Goal: Task Accomplishment & Management: Manage account settings

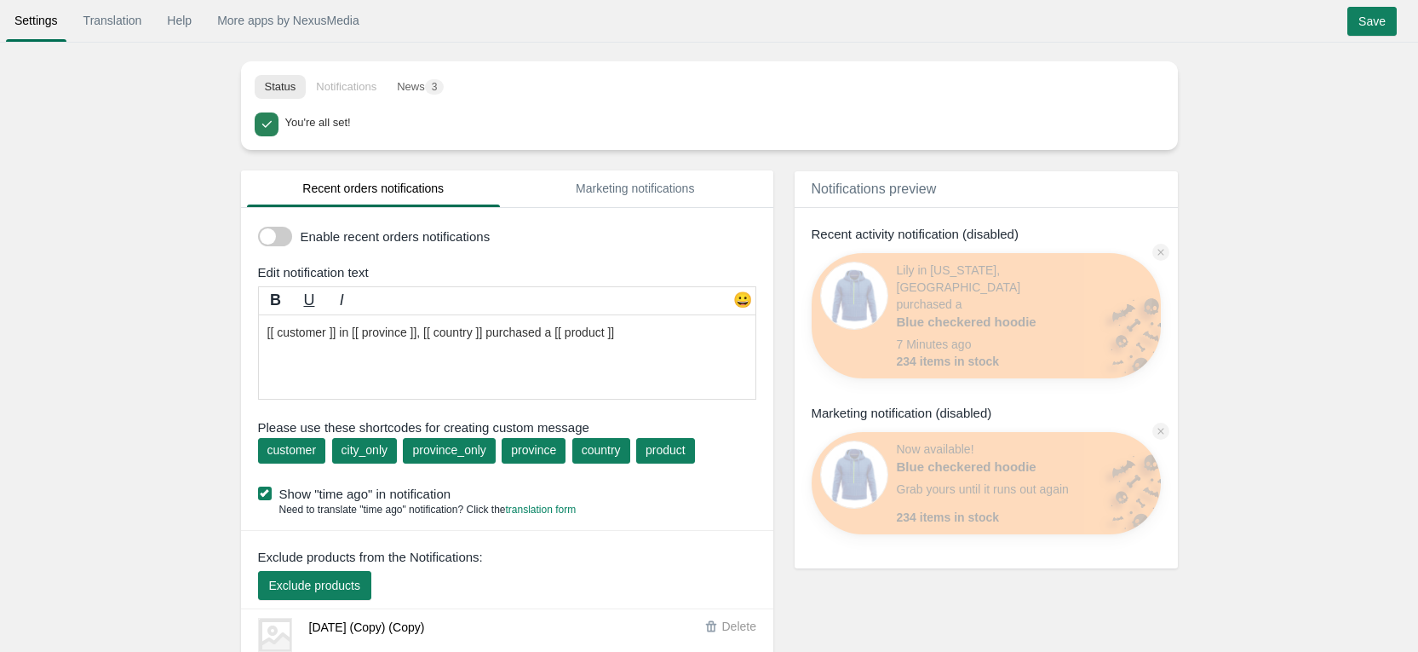
click at [283, 234] on span at bounding box center [275, 237] width 34 height 20
click at [258, 230] on input "checkbox" at bounding box center [258, 230] width 0 height 0
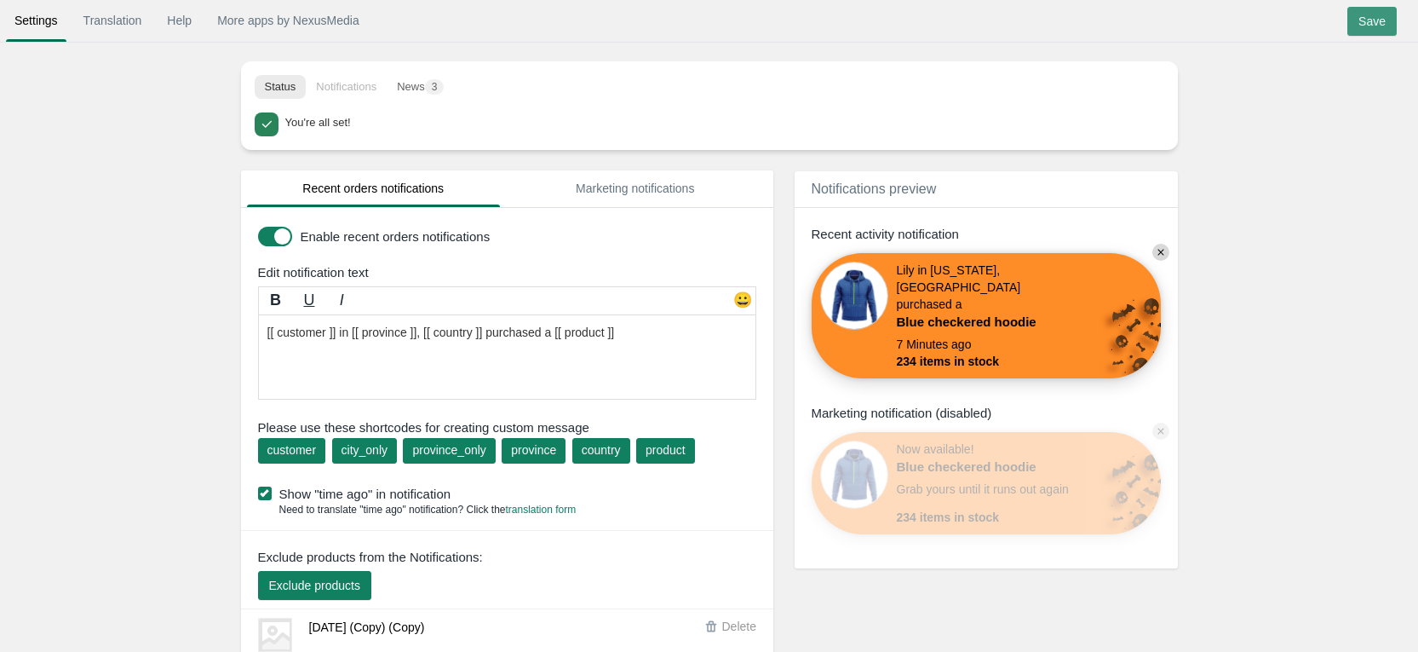
click at [1372, 24] on input "Save" at bounding box center [1371, 21] width 49 height 29
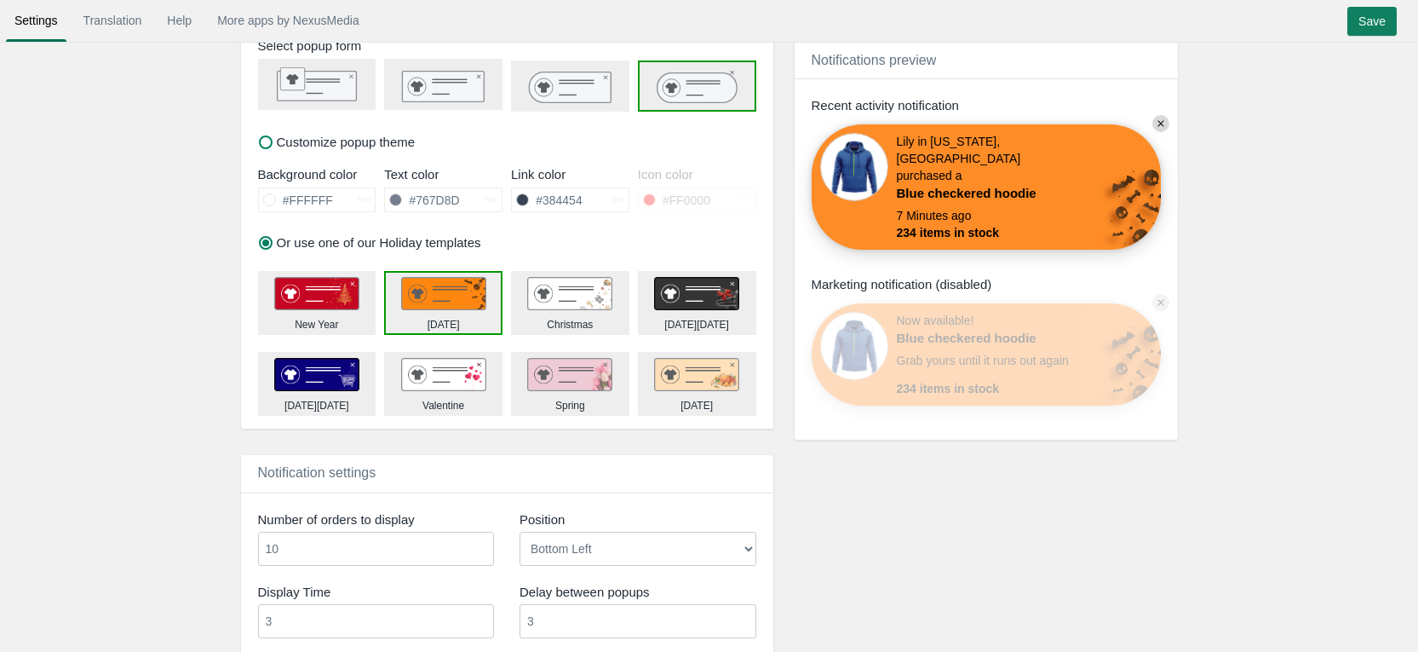
scroll to position [852, 0]
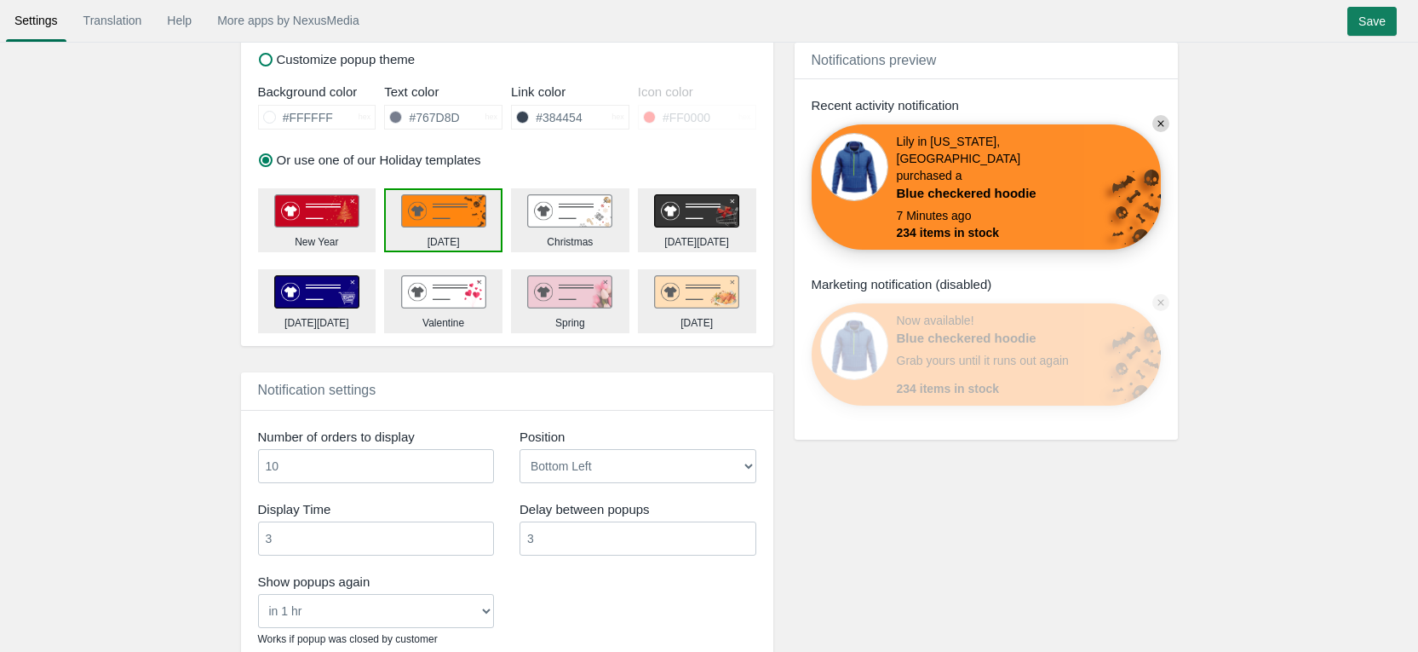
click at [359, 204] on img at bounding box center [316, 211] width 85 height 34
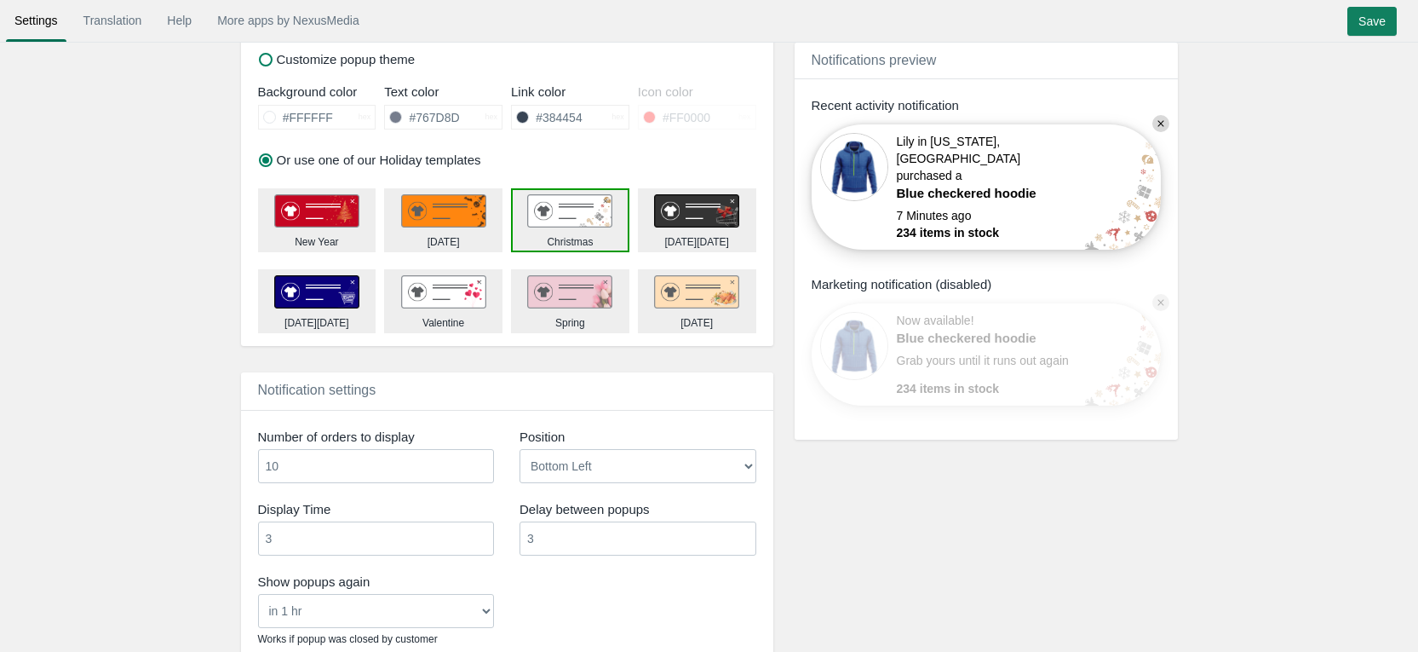
click at [359, 213] on img at bounding box center [316, 211] width 85 height 34
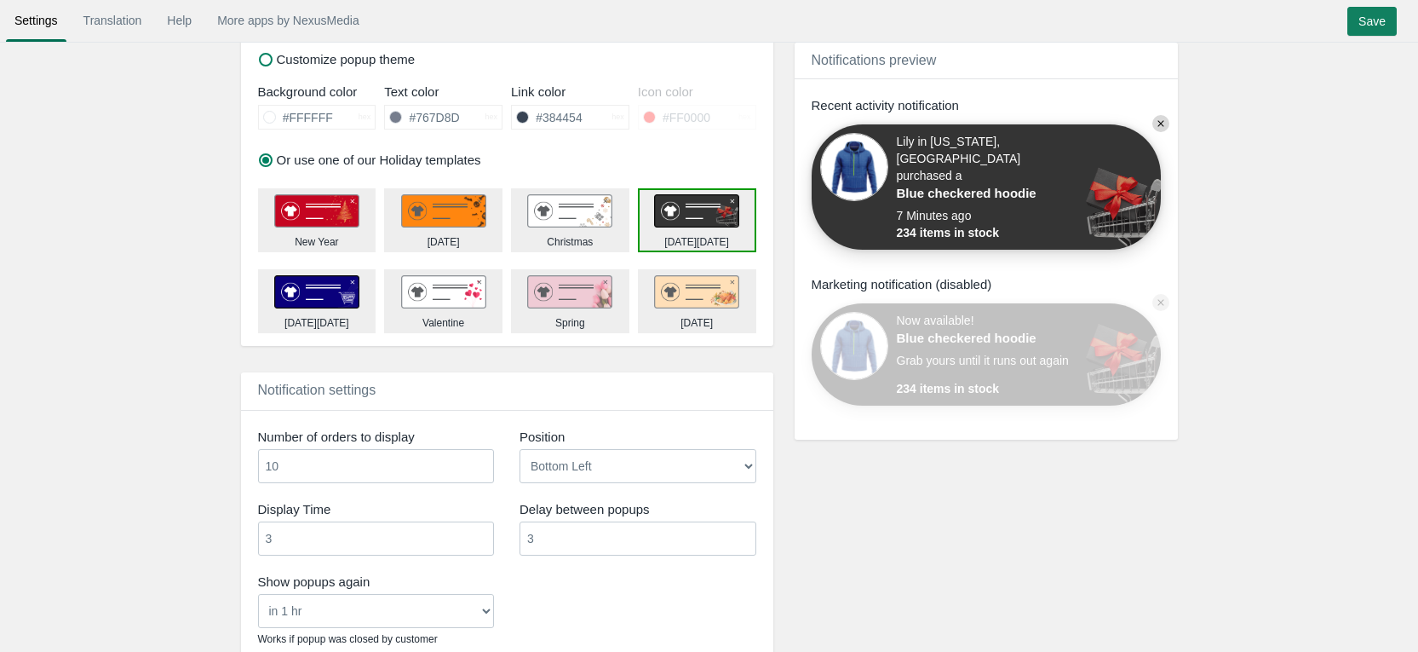
click at [344, 228] on img at bounding box center [316, 211] width 85 height 34
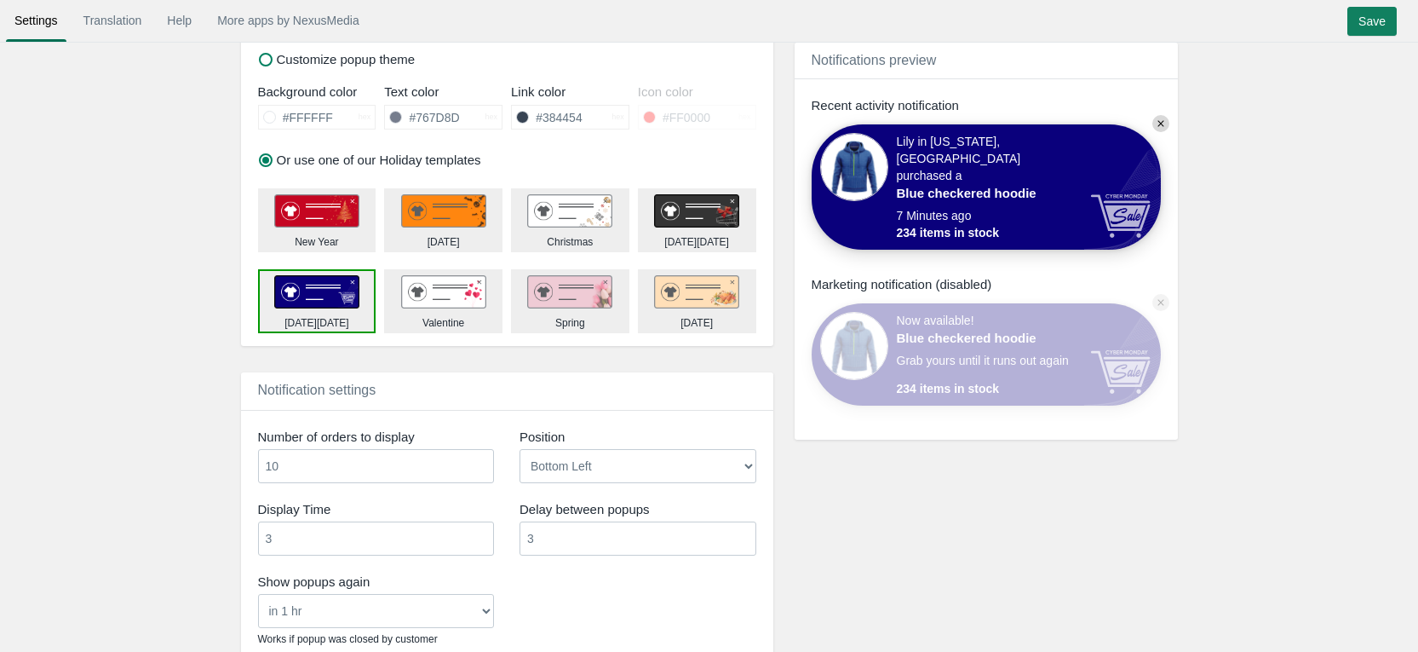
click at [359, 228] on img at bounding box center [316, 211] width 85 height 34
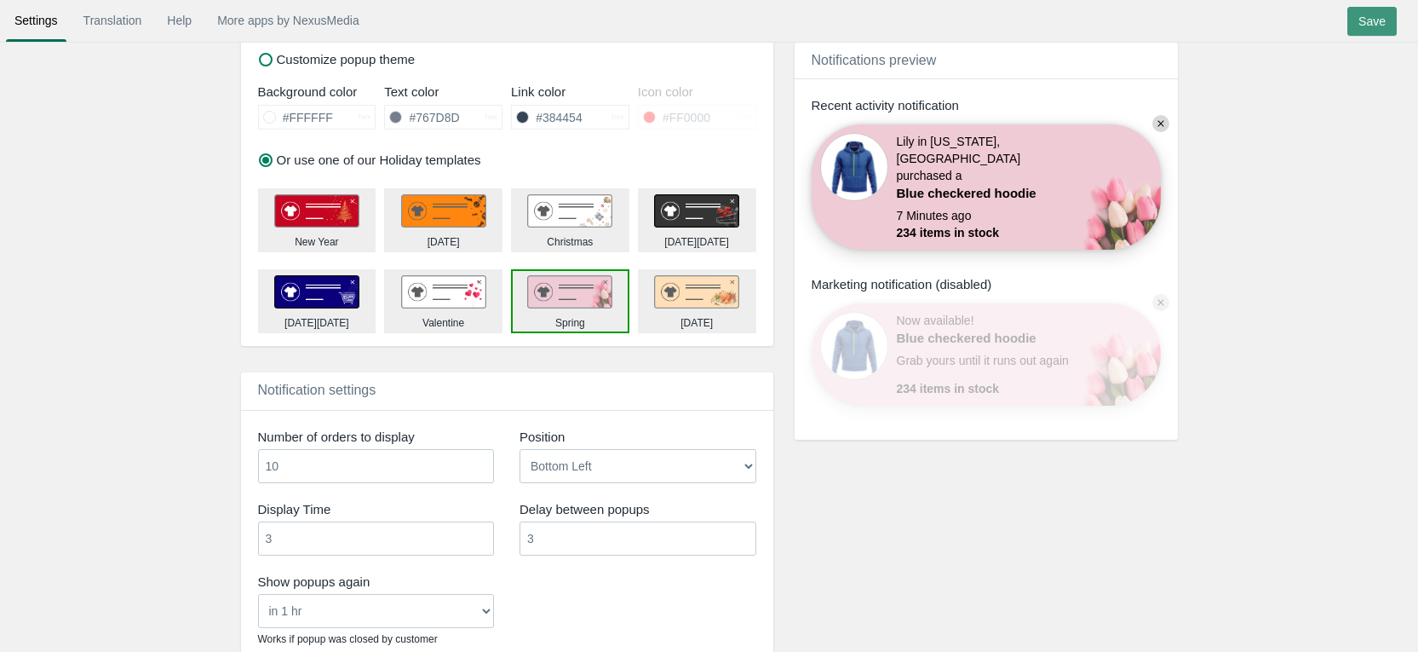
click at [1381, 19] on input "Save" at bounding box center [1371, 21] width 49 height 29
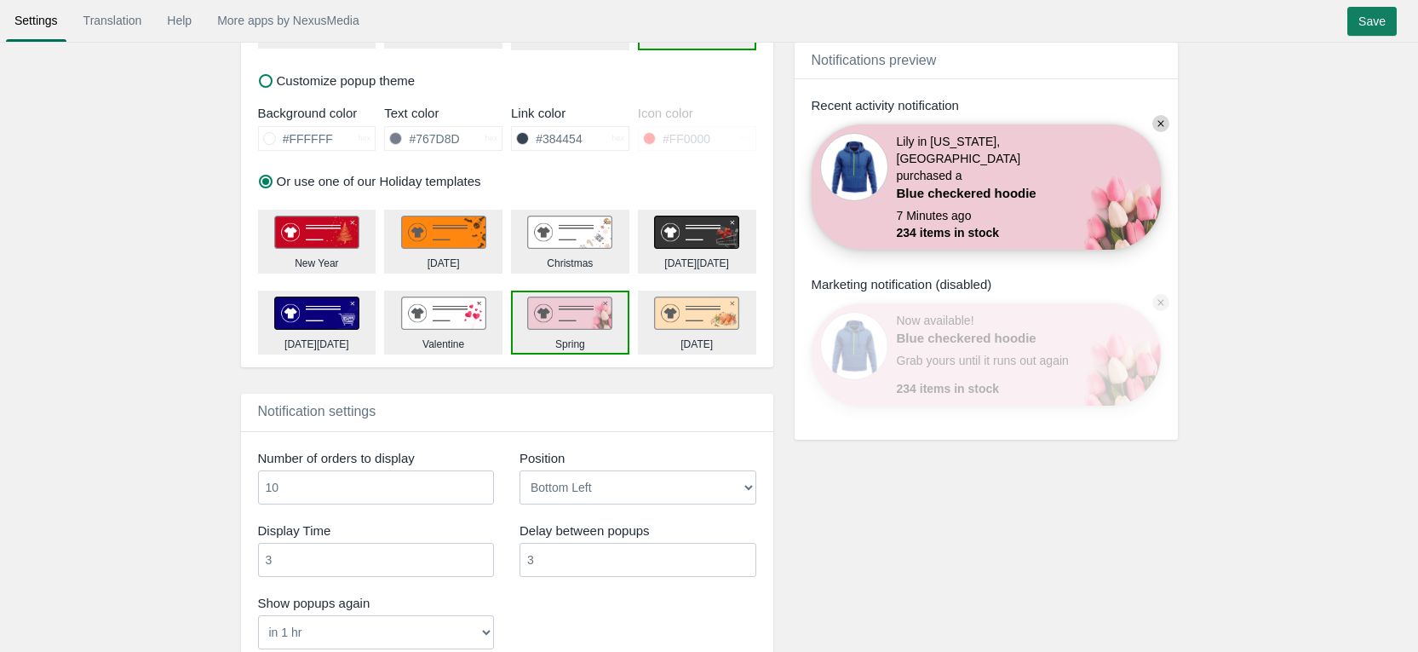
scroll to position [1134, 0]
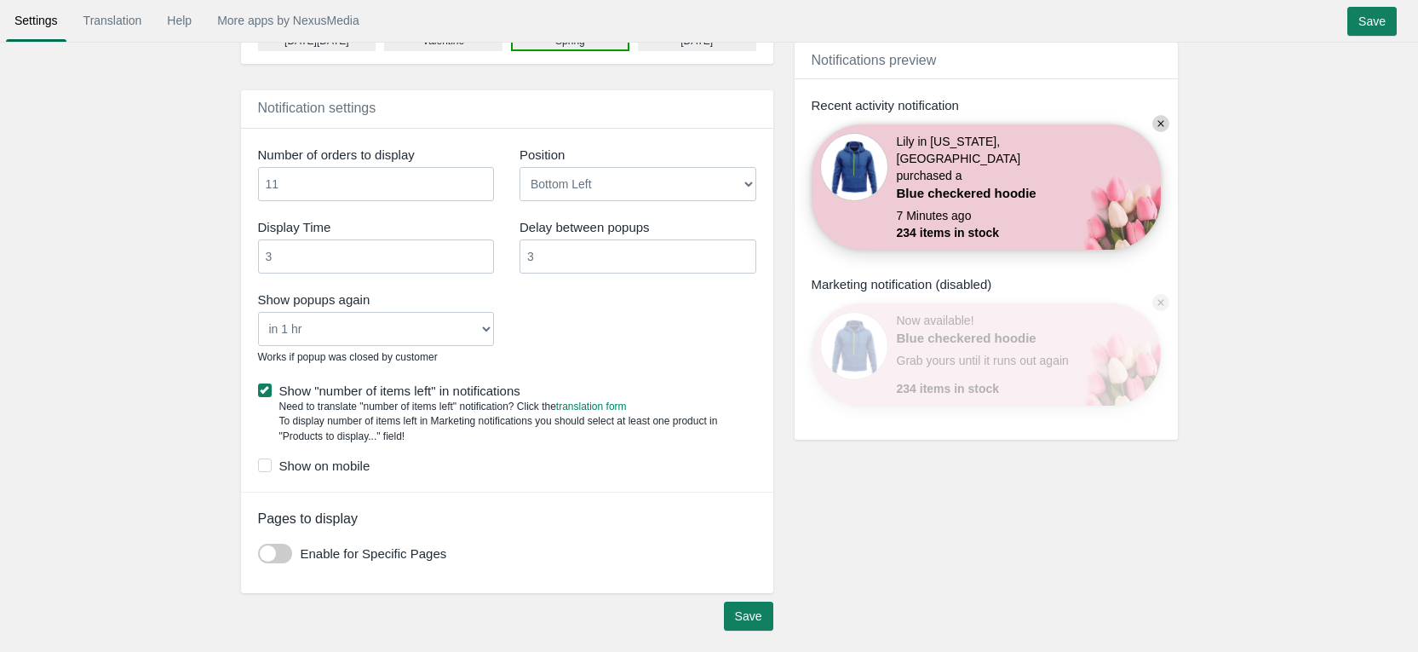
click at [480, 178] on input "11" at bounding box center [376, 184] width 237 height 34
click at [480, 178] on input "12" at bounding box center [376, 184] width 237 height 34
click at [480, 178] on input "13" at bounding box center [376, 184] width 237 height 34
click at [480, 178] on input "14" at bounding box center [376, 184] width 237 height 34
click at [480, 178] on input "15" at bounding box center [376, 184] width 237 height 34
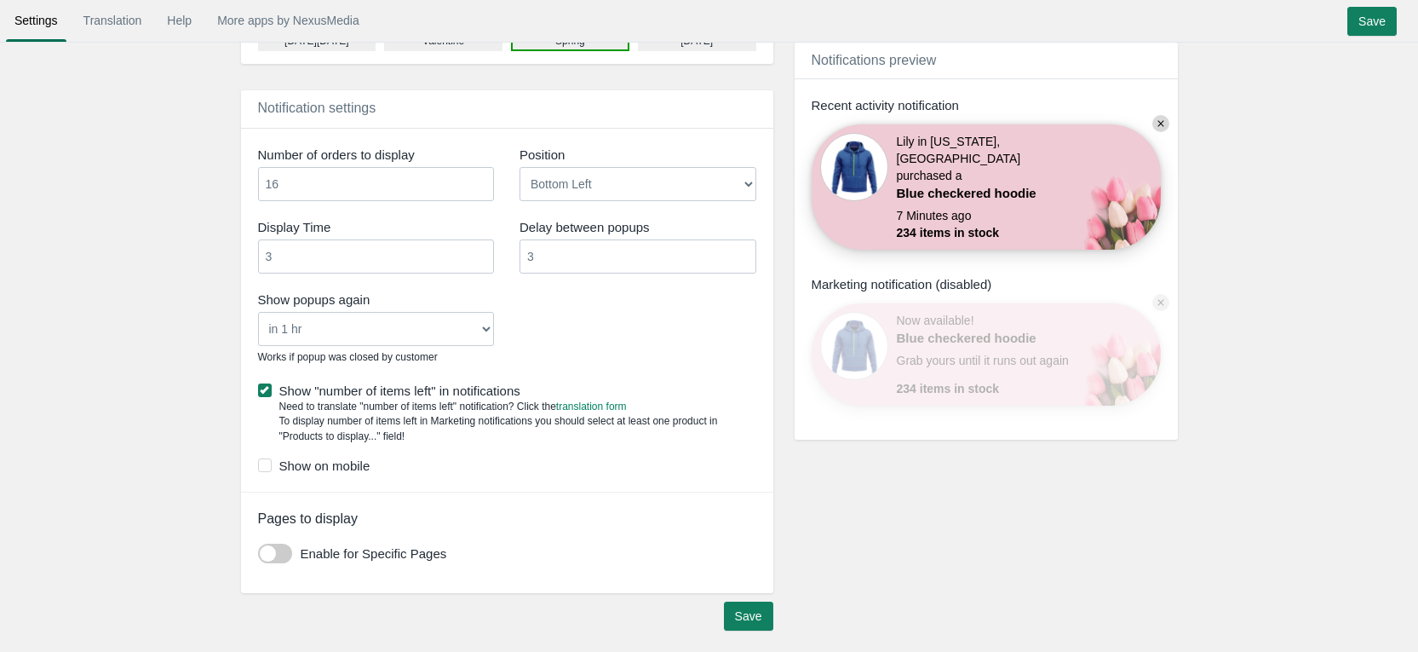
click at [480, 178] on input "16" at bounding box center [376, 184] width 237 height 34
click at [480, 178] on input "17" at bounding box center [376, 184] width 237 height 34
click at [480, 178] on input "18" at bounding box center [376, 184] width 237 height 34
click at [480, 178] on input "19" at bounding box center [376, 184] width 237 height 34
click at [480, 178] on input "20" at bounding box center [376, 184] width 237 height 34
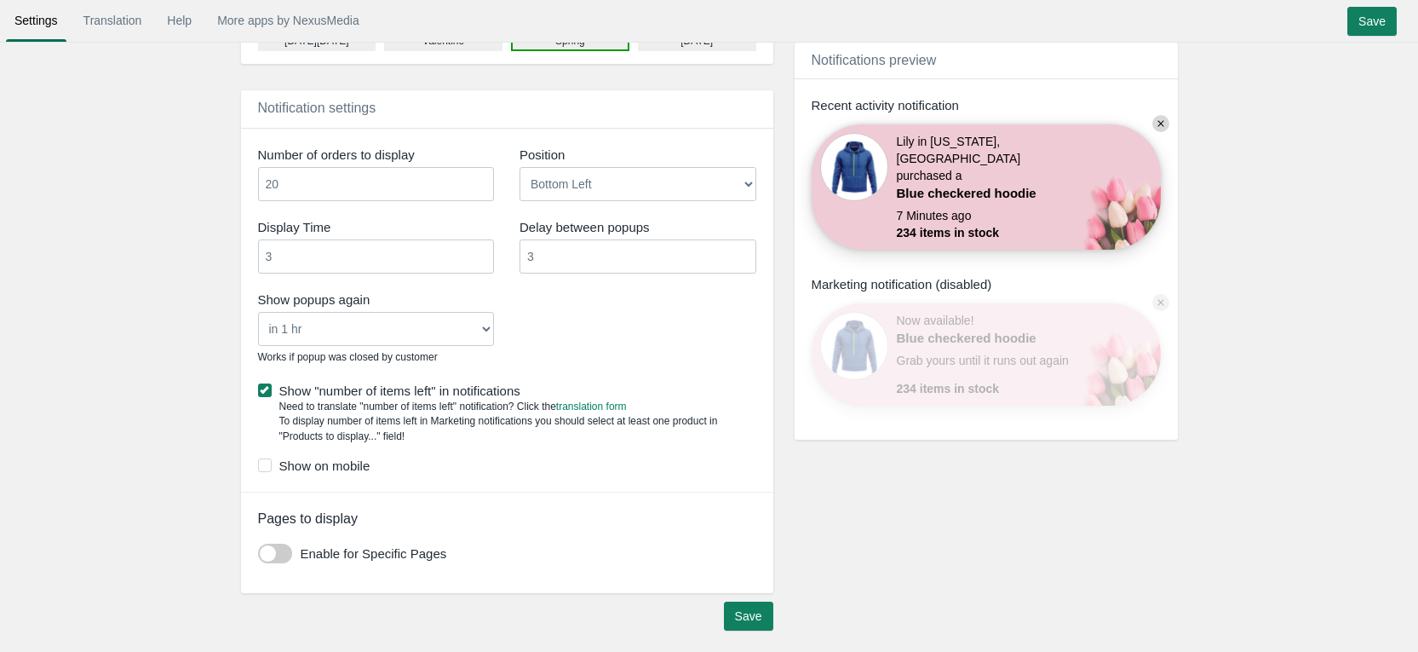
click at [480, 178] on input "20" at bounding box center [376, 184] width 237 height 34
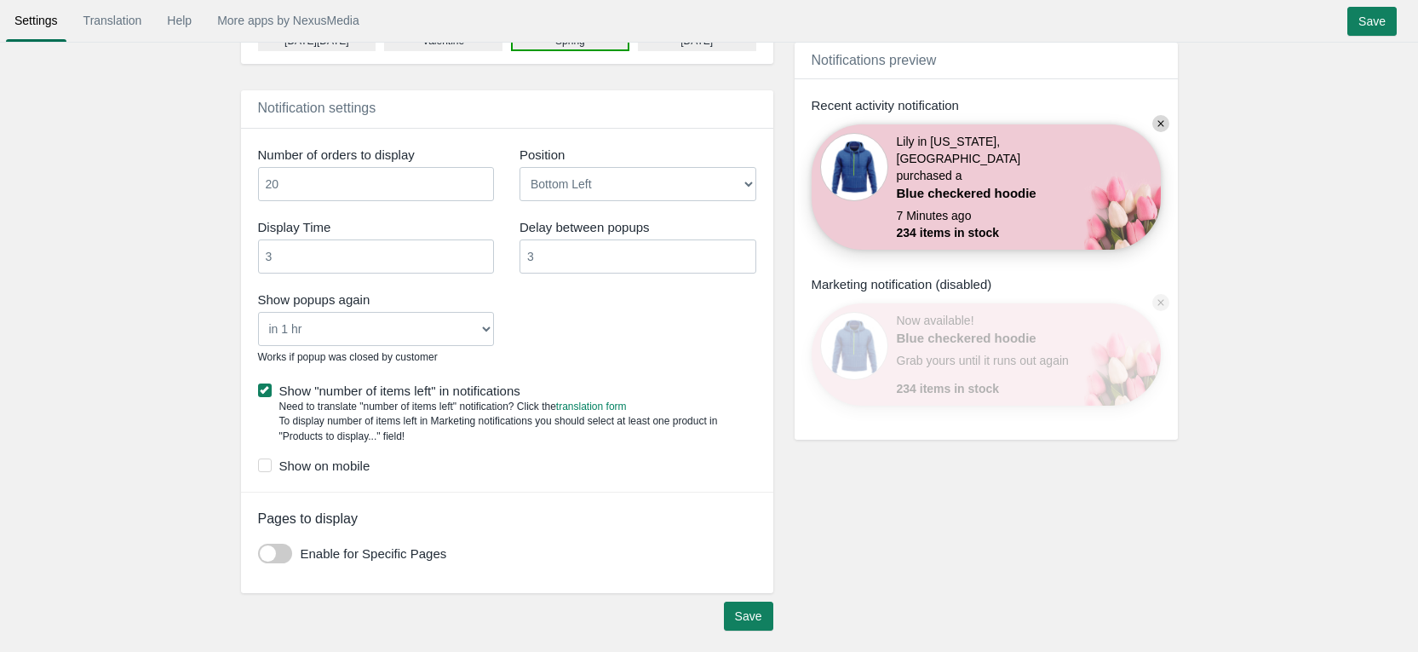
click at [478, 180] on input "20" at bounding box center [376, 184] width 237 height 34
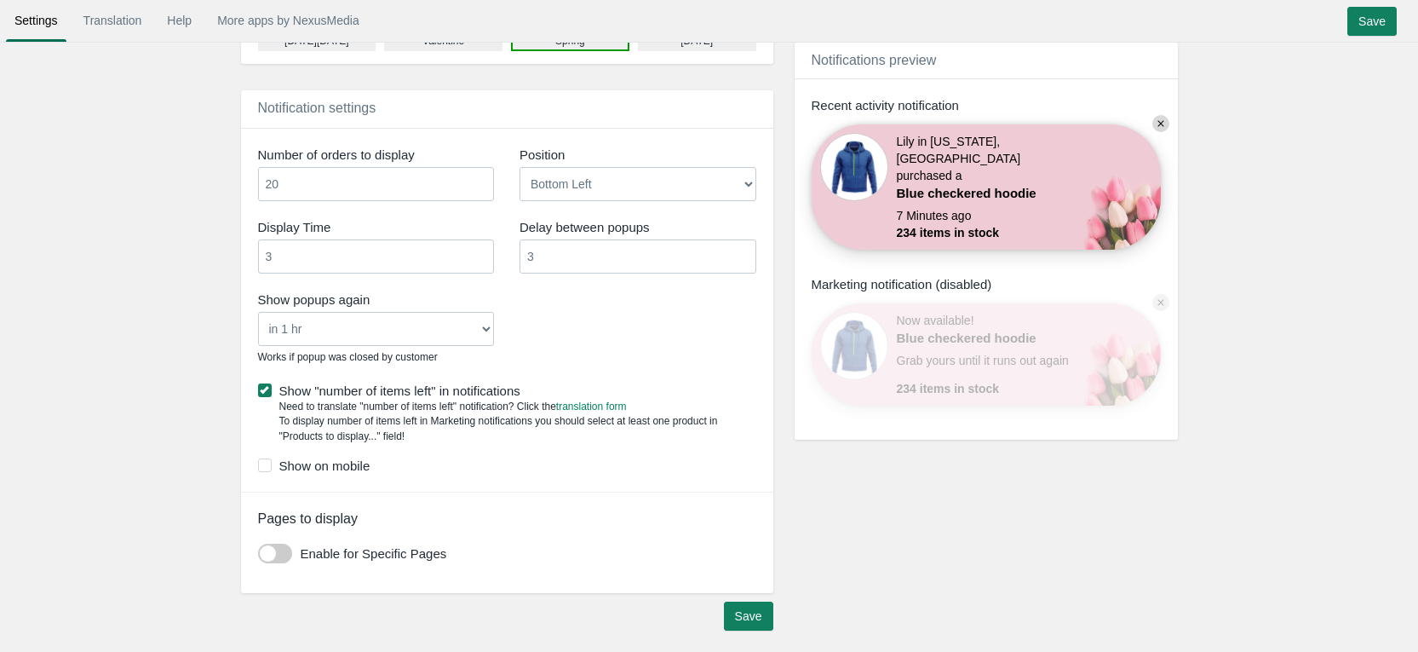
click at [478, 180] on input "20" at bounding box center [376, 184] width 237 height 34
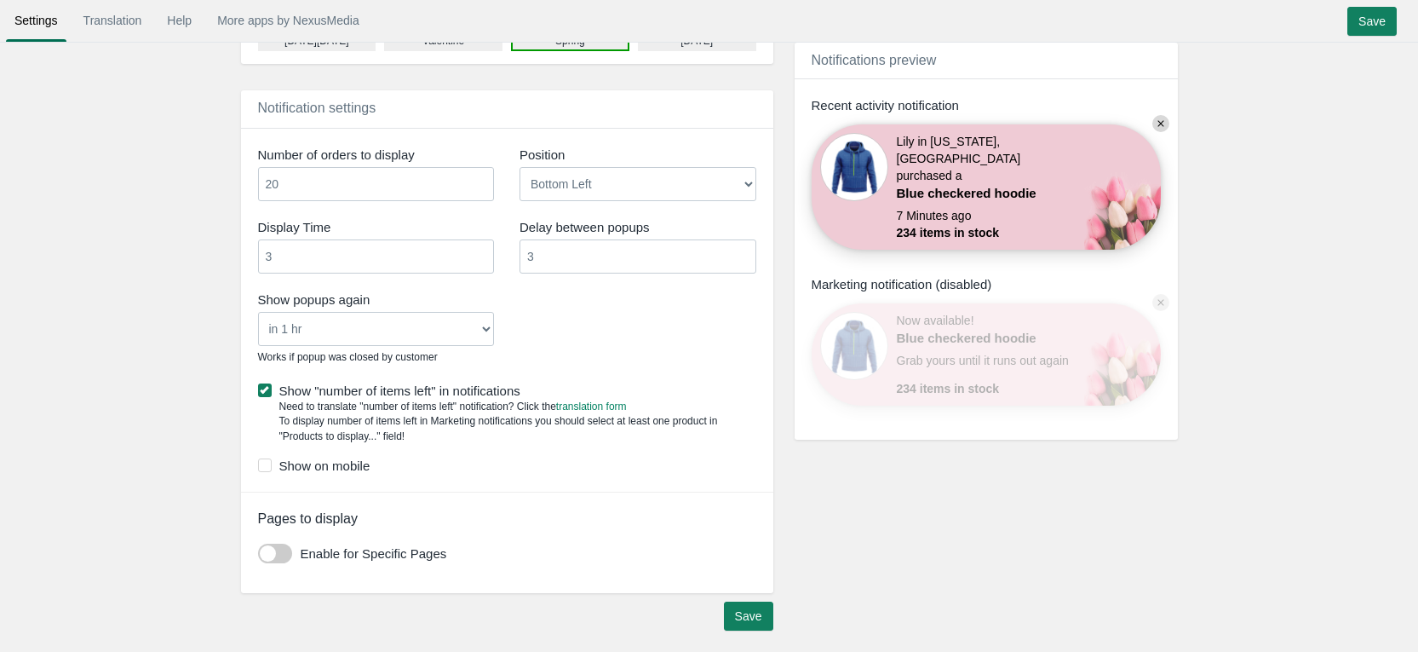
click at [478, 180] on input "20" at bounding box center [376, 184] width 237 height 34
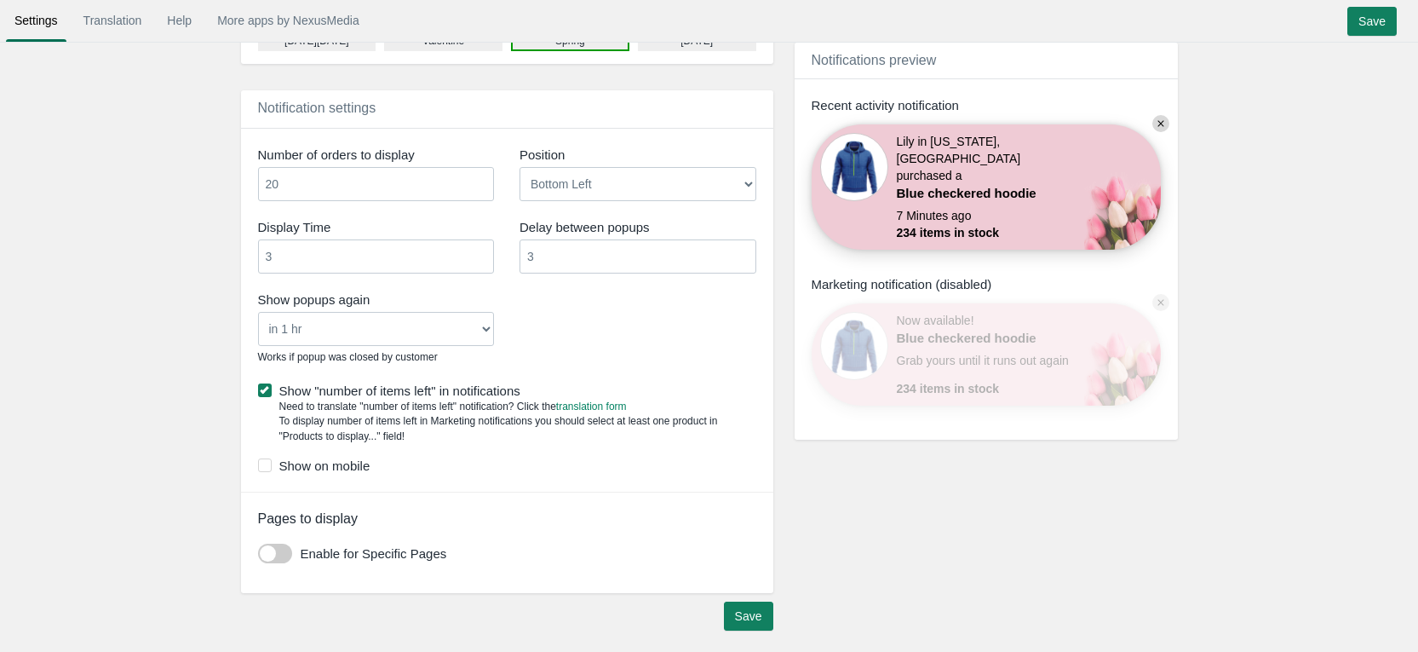
click at [478, 180] on input "20" at bounding box center [376, 184] width 237 height 34
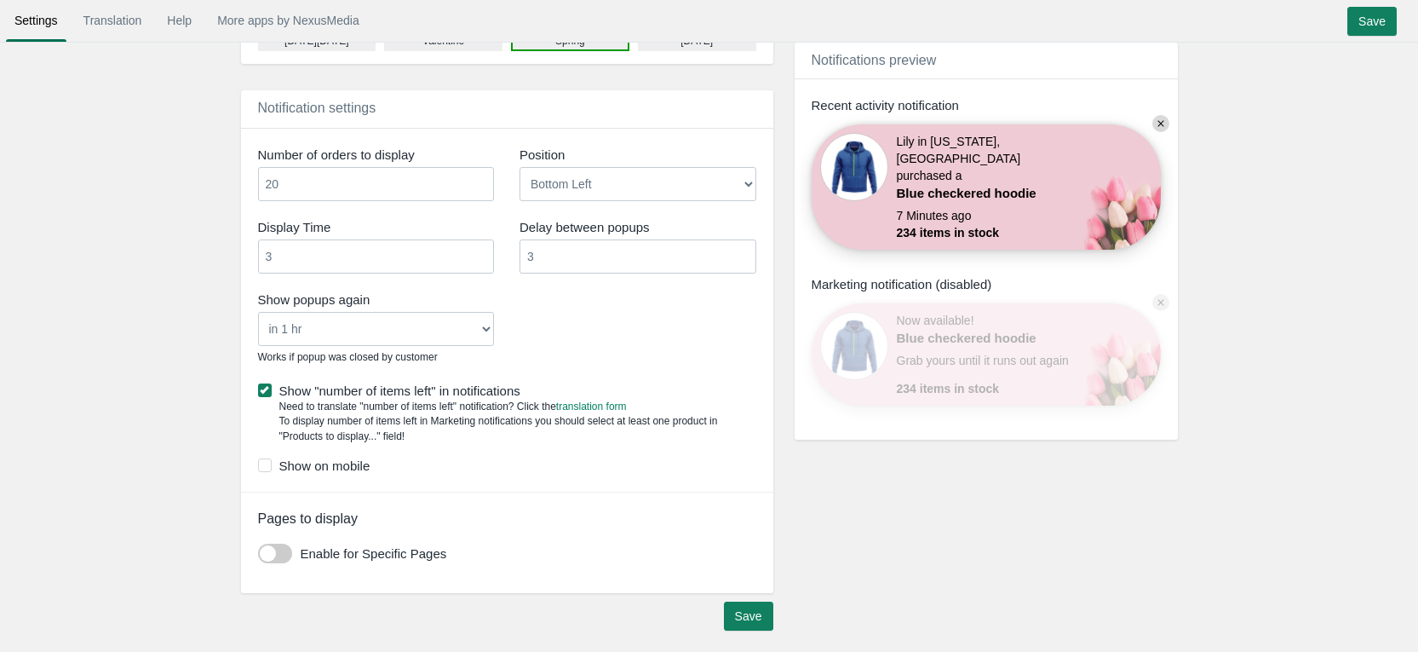
click at [478, 180] on input "20" at bounding box center [376, 184] width 237 height 34
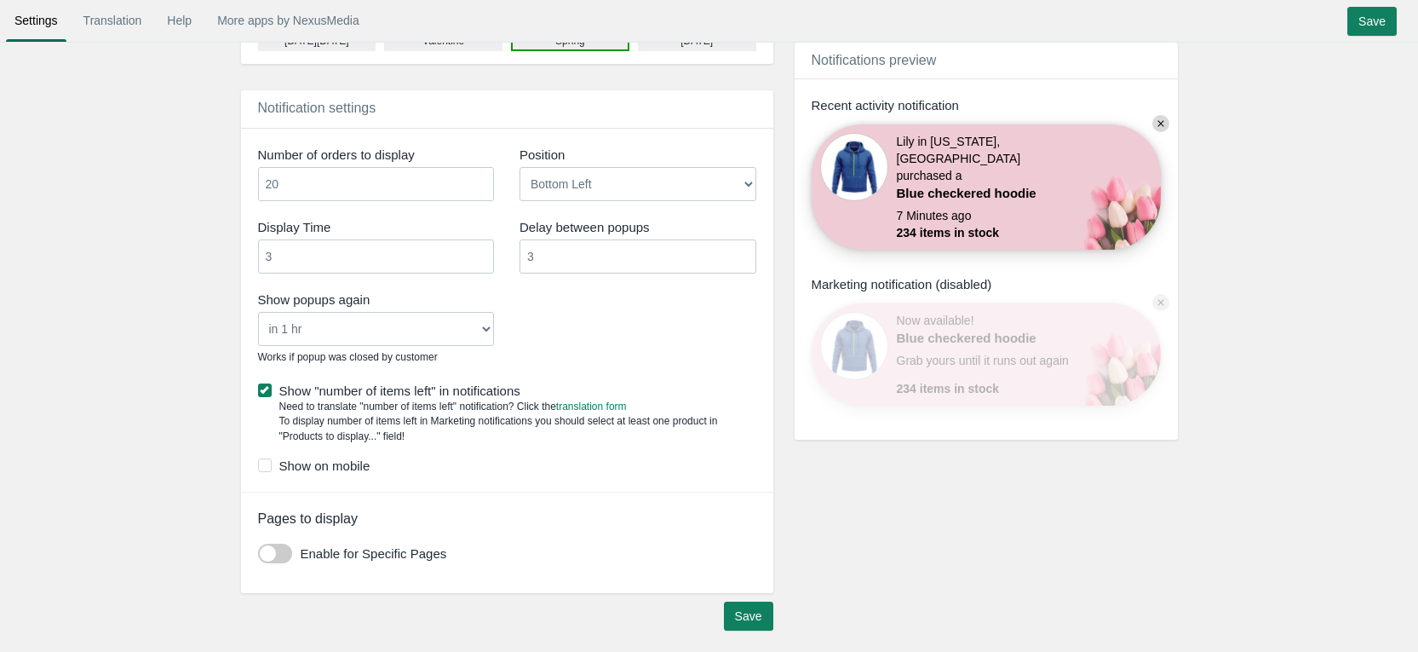
click at [478, 180] on input "20" at bounding box center [376, 184] width 237 height 34
click at [480, 187] on input "19" at bounding box center [376, 184] width 237 height 34
click at [480, 187] on input "18" at bounding box center [376, 184] width 237 height 34
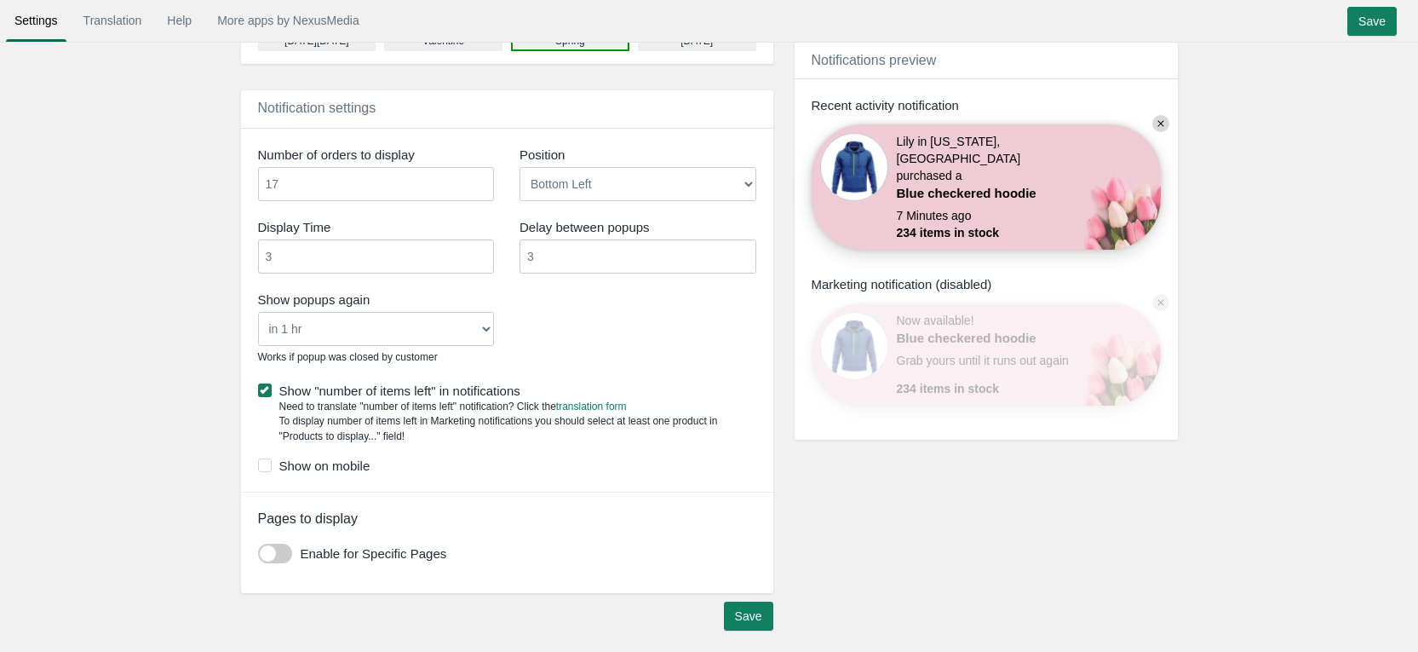
click at [480, 187] on input "17" at bounding box center [376, 184] width 237 height 34
click at [480, 187] on input "16" at bounding box center [376, 184] width 237 height 34
click at [480, 187] on input "15" at bounding box center [376, 184] width 237 height 34
click at [480, 187] on input "14" at bounding box center [376, 184] width 237 height 34
click at [480, 187] on input "13" at bounding box center [376, 184] width 237 height 34
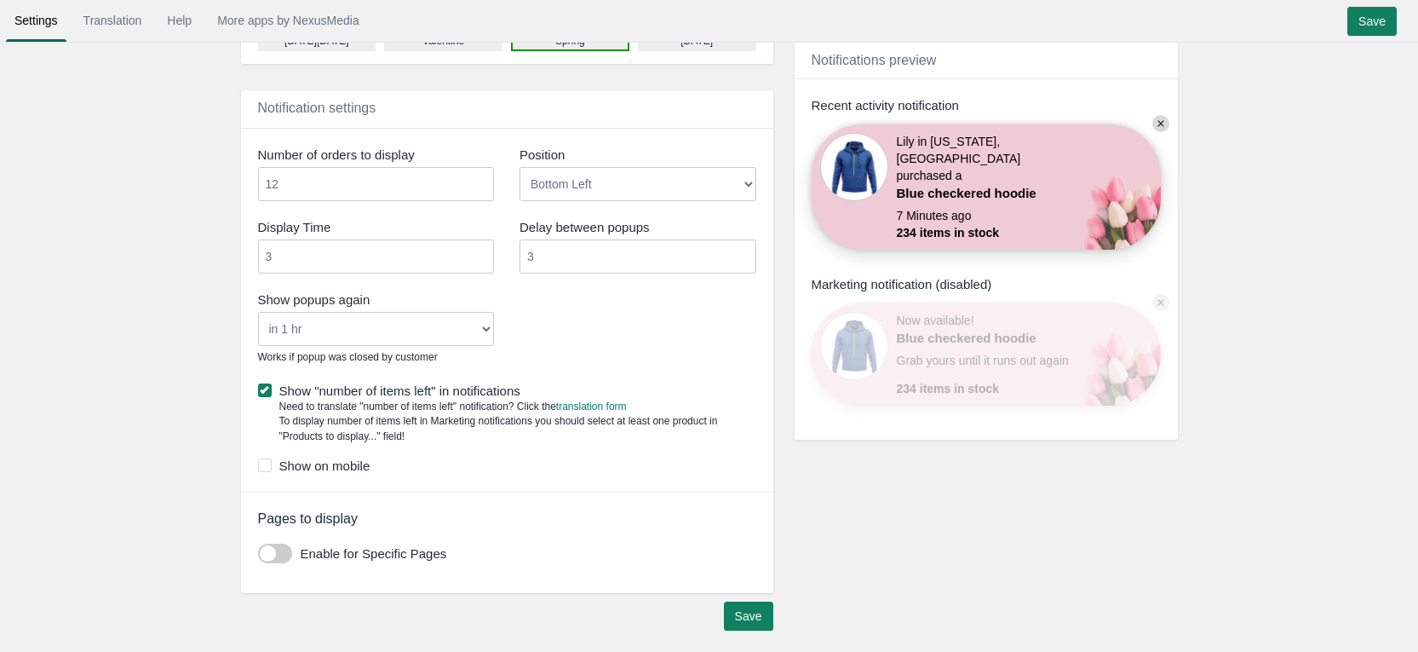
click at [480, 187] on input "12" at bounding box center [376, 184] width 237 height 34
click at [480, 187] on input "11" at bounding box center [376, 184] width 237 height 34
click at [480, 187] on input "10" at bounding box center [376, 184] width 237 height 34
click at [480, 187] on input "9" at bounding box center [376, 184] width 237 height 34
click at [480, 187] on input "8" at bounding box center [376, 184] width 237 height 34
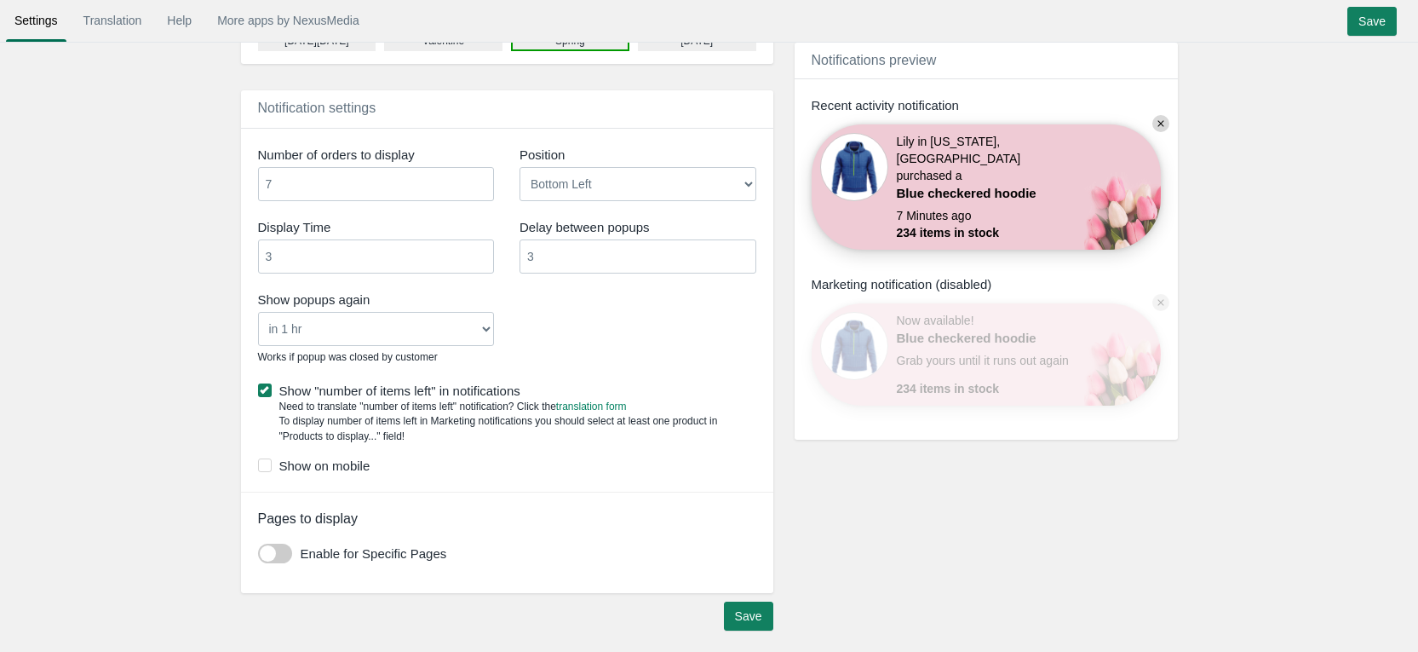
click at [480, 187] on input "7" at bounding box center [376, 184] width 237 height 34
click at [480, 187] on input "6" at bounding box center [376, 184] width 237 height 34
click at [480, 187] on input "5" at bounding box center [376, 184] width 237 height 34
click at [480, 187] on input "4" at bounding box center [376, 184] width 237 height 34
click at [480, 187] on input "3" at bounding box center [376, 184] width 237 height 34
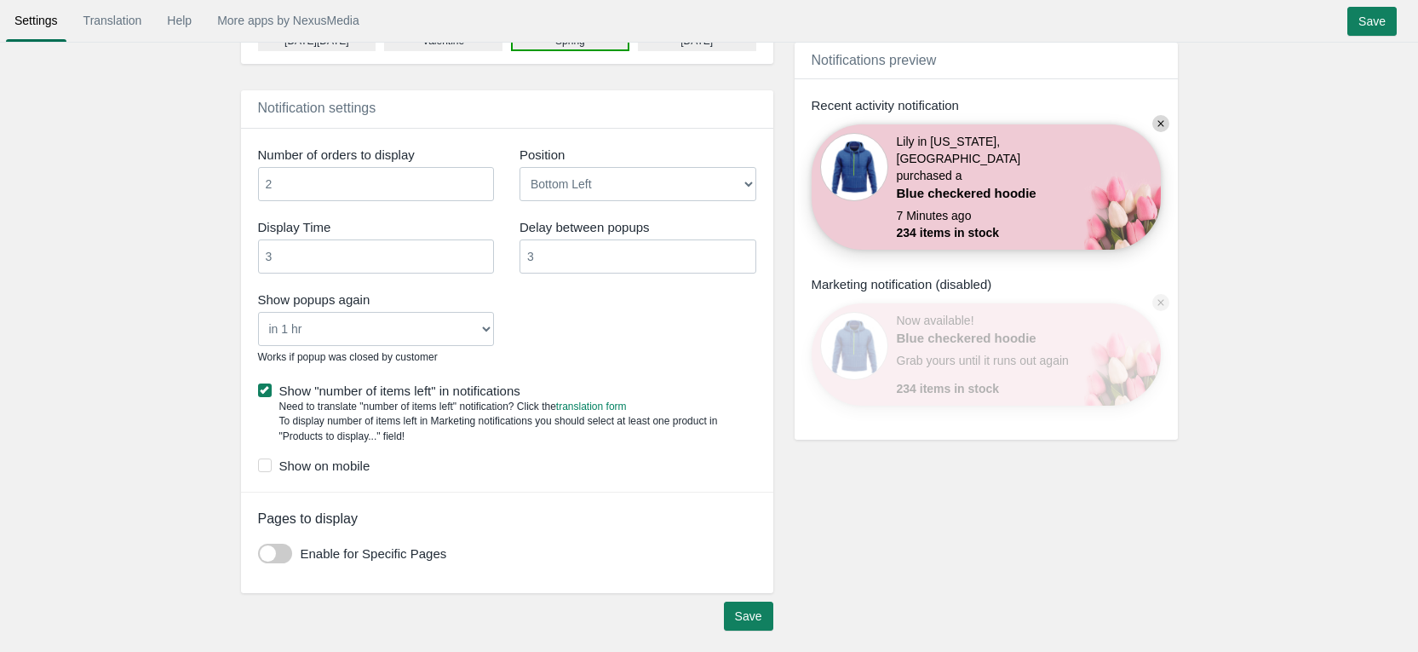
click at [480, 187] on input "2" at bounding box center [376, 184] width 237 height 34
click at [480, 179] on input "3" at bounding box center [376, 184] width 237 height 34
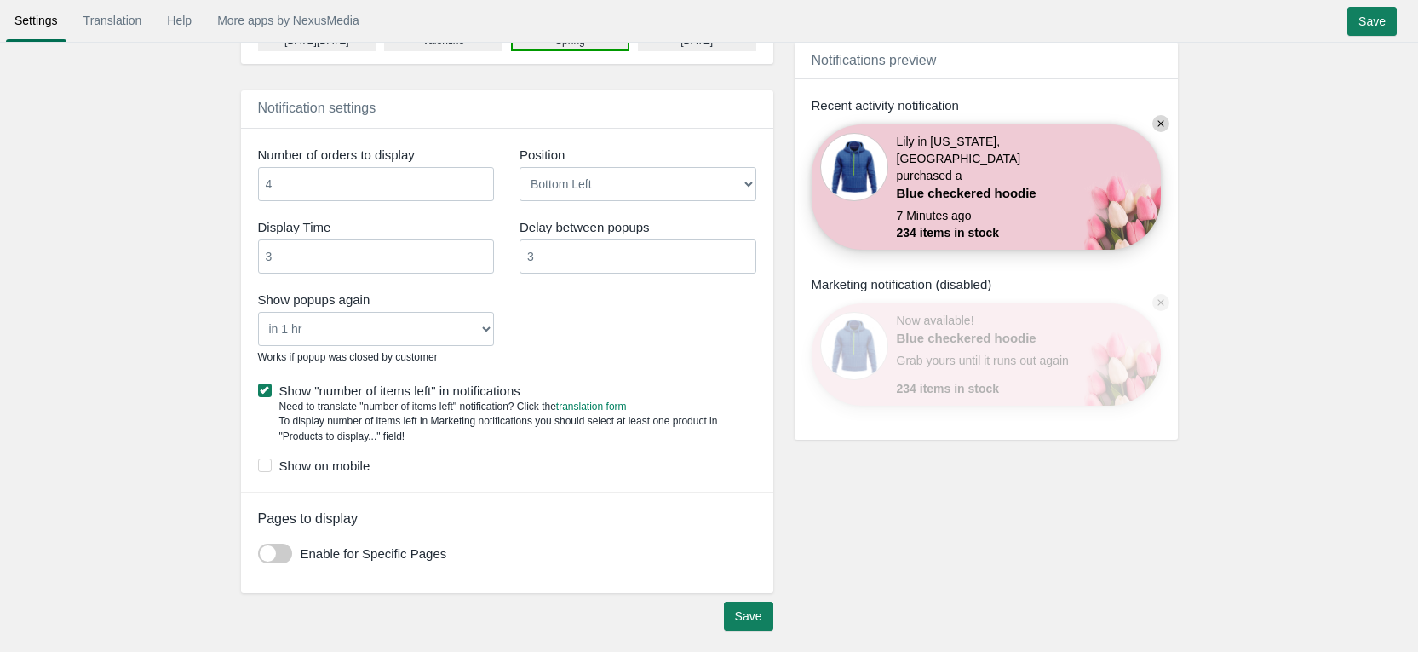
click at [480, 179] on input "4" at bounding box center [376, 184] width 237 height 34
click at [480, 179] on input "5" at bounding box center [376, 184] width 237 height 34
click at [480, 179] on input "6" at bounding box center [376, 184] width 237 height 34
click at [480, 178] on input "7" at bounding box center [376, 184] width 237 height 34
click at [480, 178] on input "8" at bounding box center [376, 184] width 237 height 34
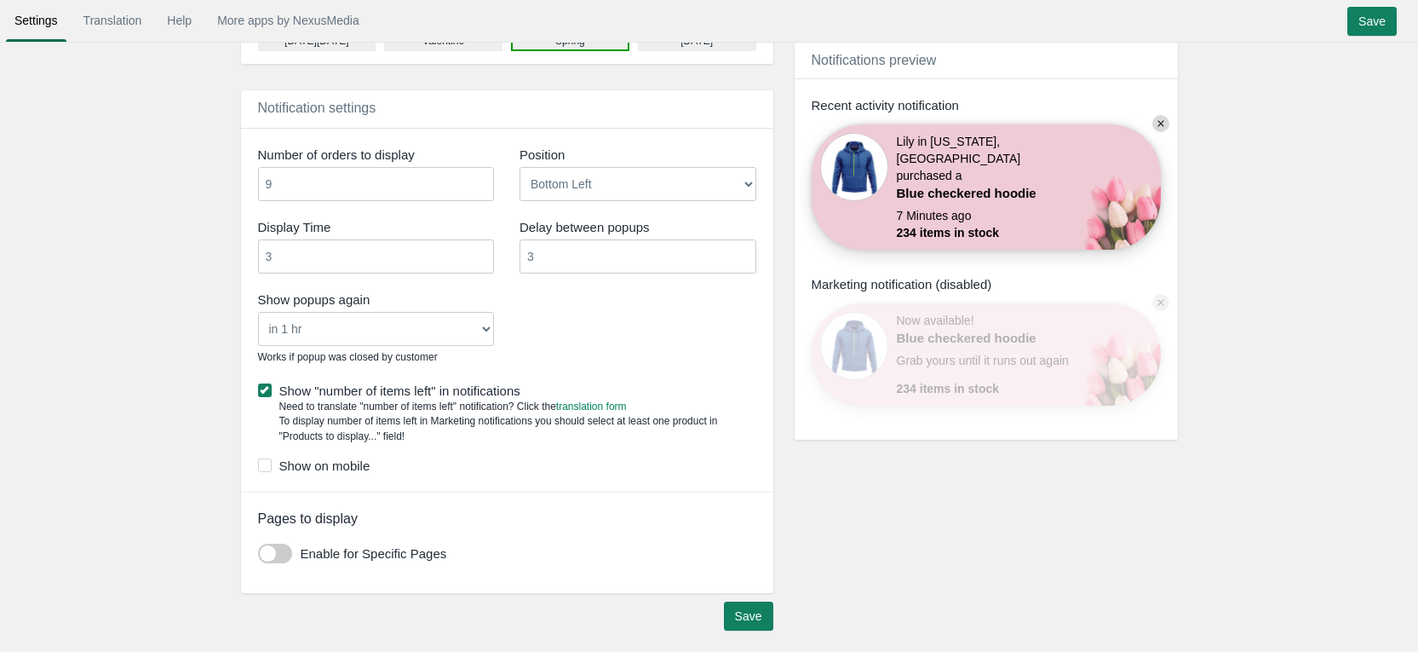
click at [480, 178] on input "9" at bounding box center [376, 184] width 237 height 34
click at [480, 178] on input "10" at bounding box center [376, 184] width 237 height 34
click at [480, 178] on input "11" at bounding box center [376, 184] width 237 height 34
click at [480, 178] on input "12" at bounding box center [376, 184] width 237 height 34
click at [480, 178] on input "13" at bounding box center [376, 184] width 237 height 34
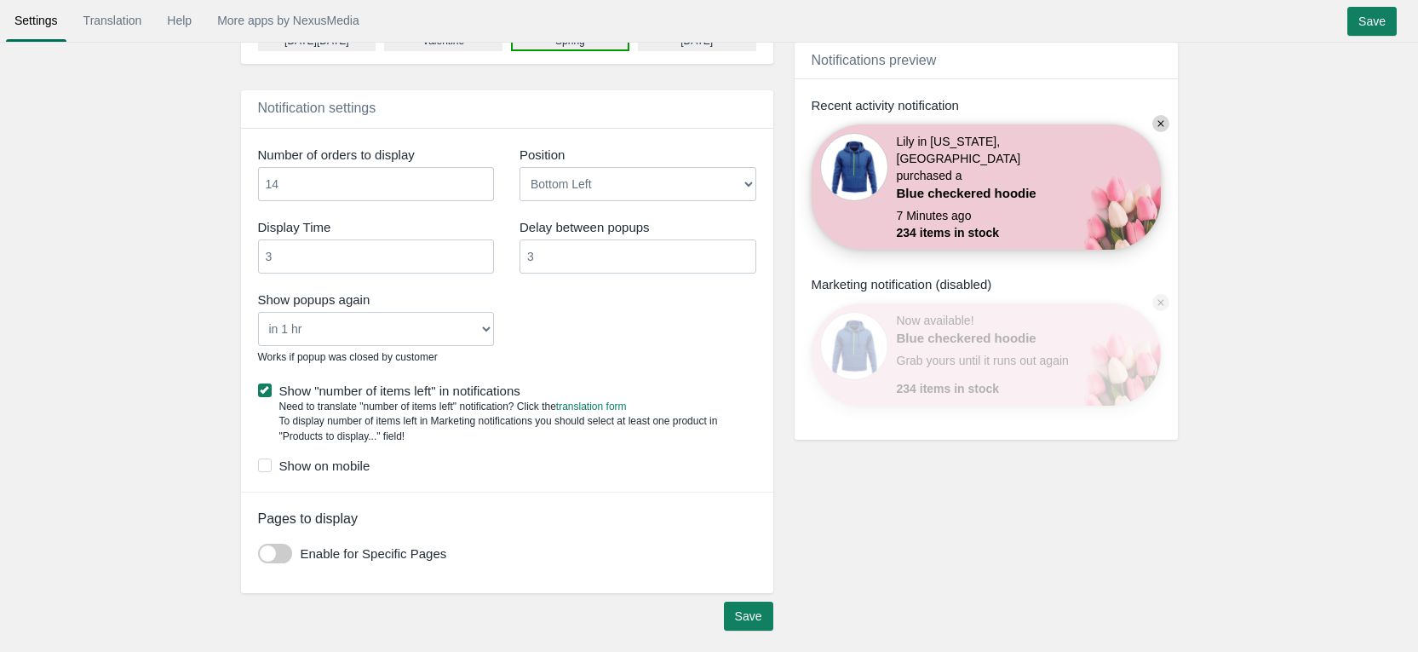
click at [480, 178] on input "14" at bounding box center [376, 184] width 237 height 34
click at [480, 178] on input "15" at bounding box center [376, 184] width 237 height 34
click at [480, 178] on input "16" at bounding box center [376, 184] width 237 height 34
click at [480, 178] on input "17" at bounding box center [376, 184] width 237 height 34
click at [480, 178] on input "18" at bounding box center [376, 184] width 237 height 34
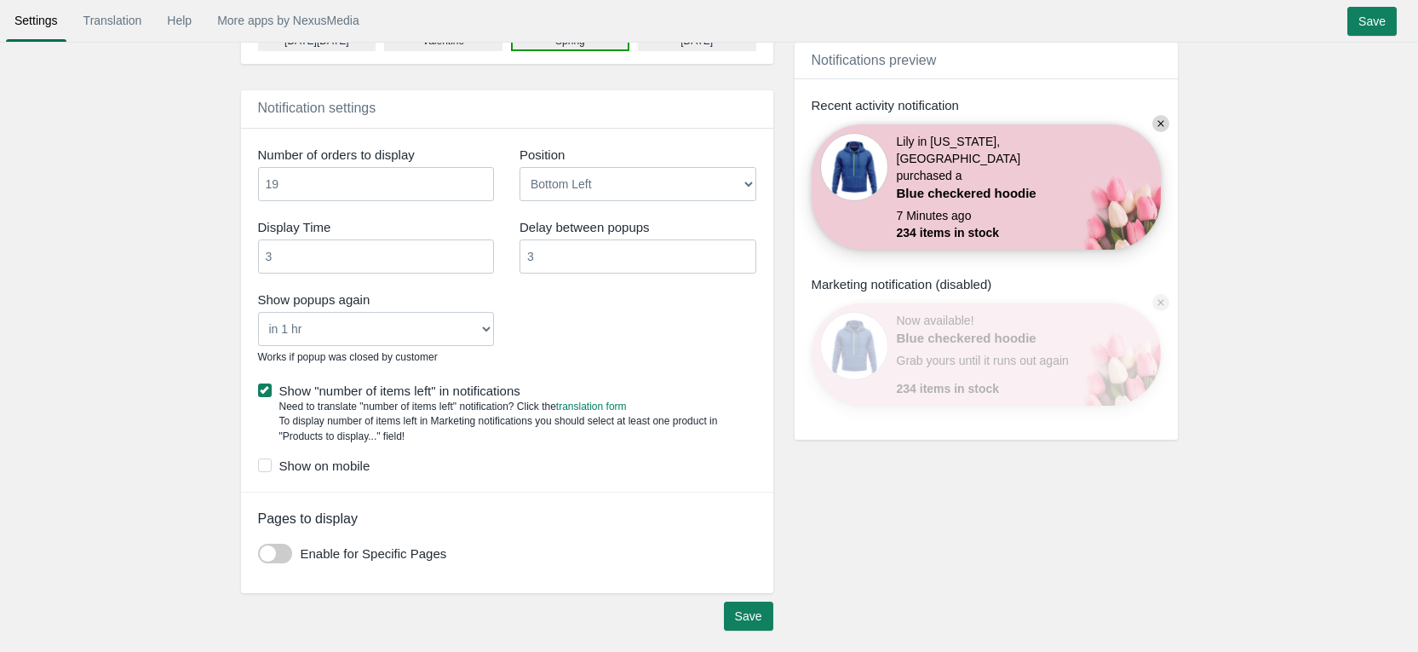
click at [480, 178] on input "19" at bounding box center [376, 184] width 237 height 34
click at [480, 178] on input "20" at bounding box center [376, 184] width 237 height 34
type input "19"
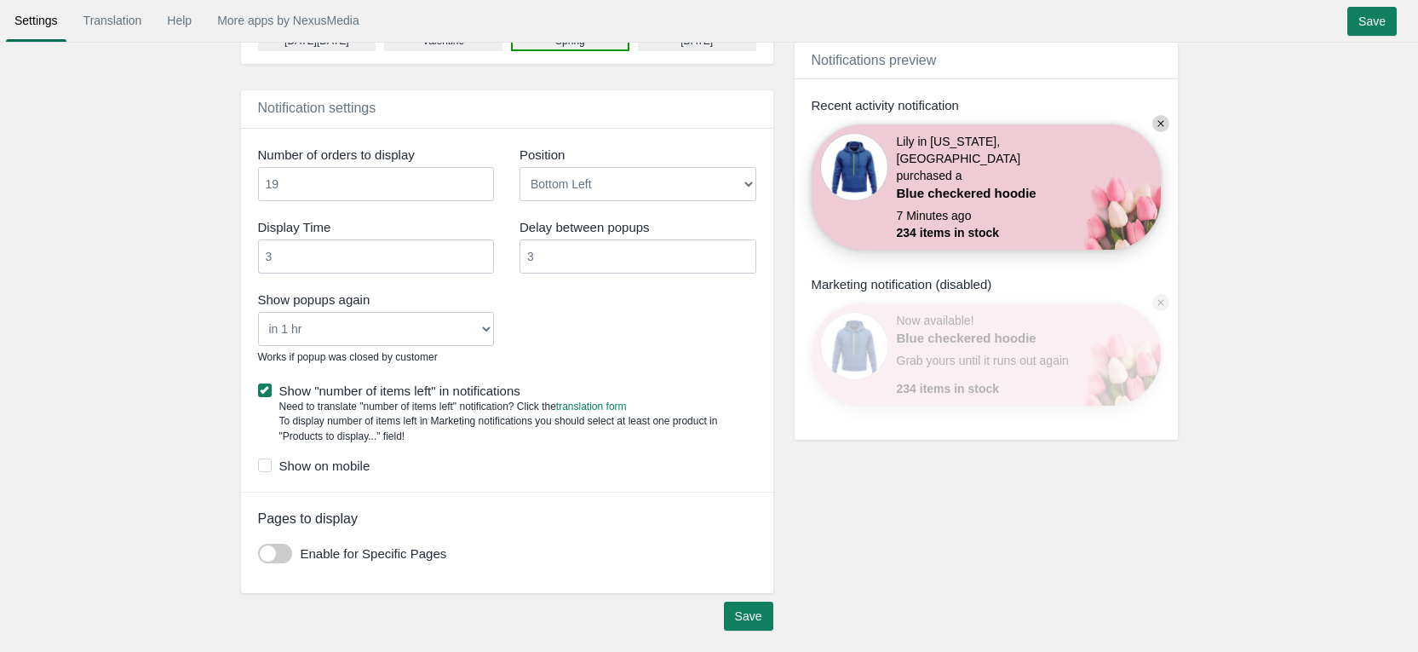
click at [479, 187] on input "19" at bounding box center [376, 184] width 237 height 34
